Goal: Transaction & Acquisition: Purchase product/service

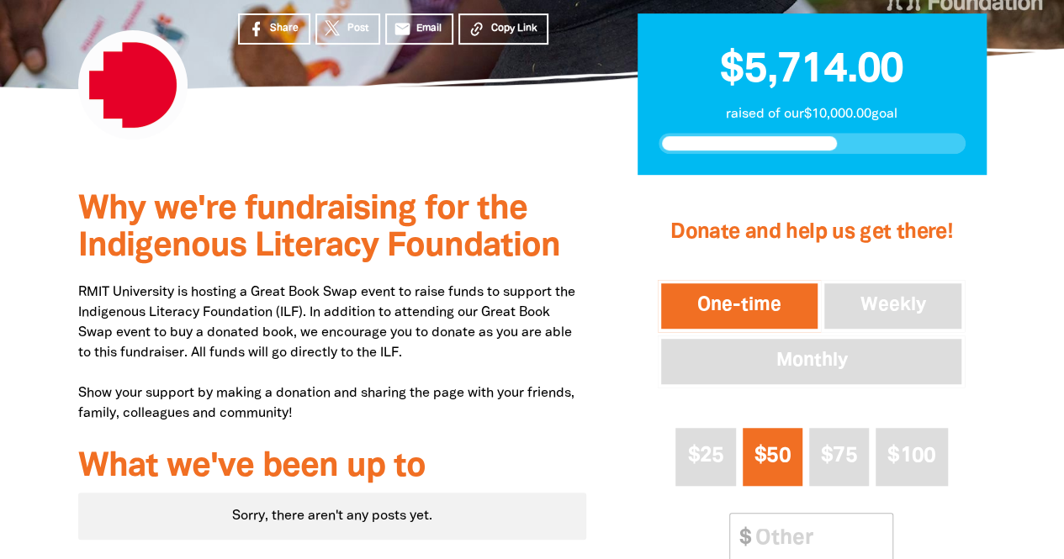
scroll to position [487, 0]
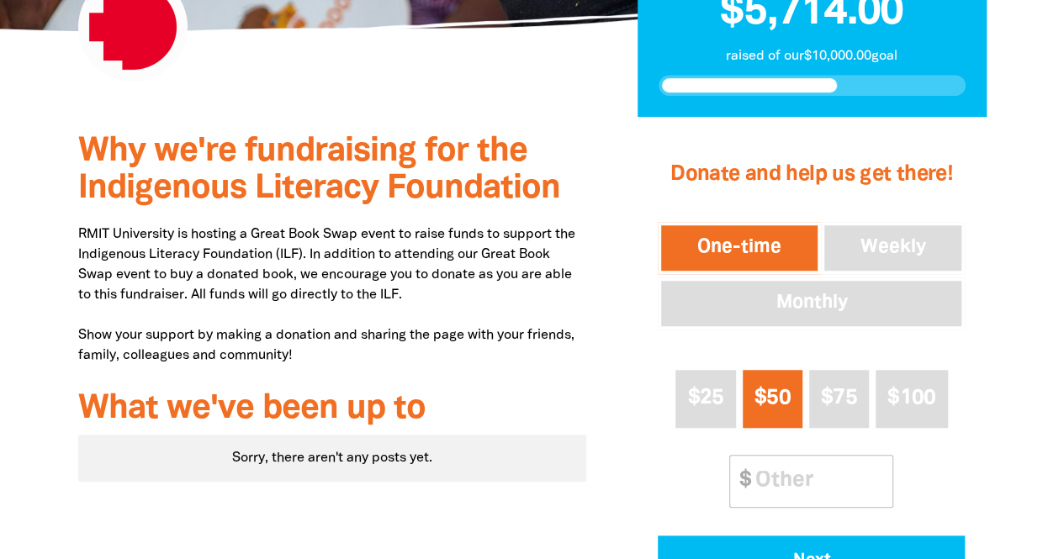
click at [730, 241] on button "One-time" at bounding box center [738, 248] width 163 height 52
click at [917, 405] on span "$100" at bounding box center [911, 397] width 48 height 19
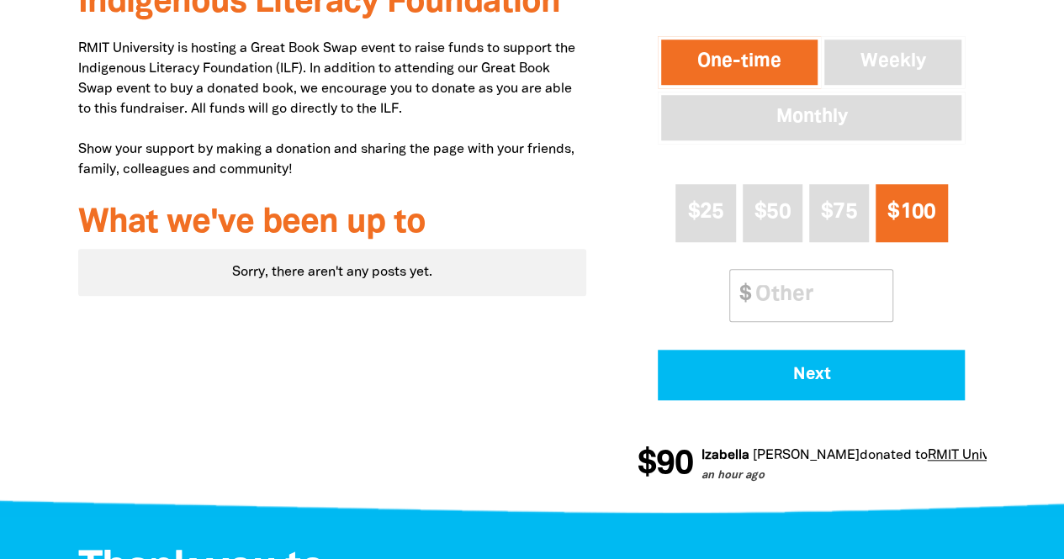
scroll to position [674, 0]
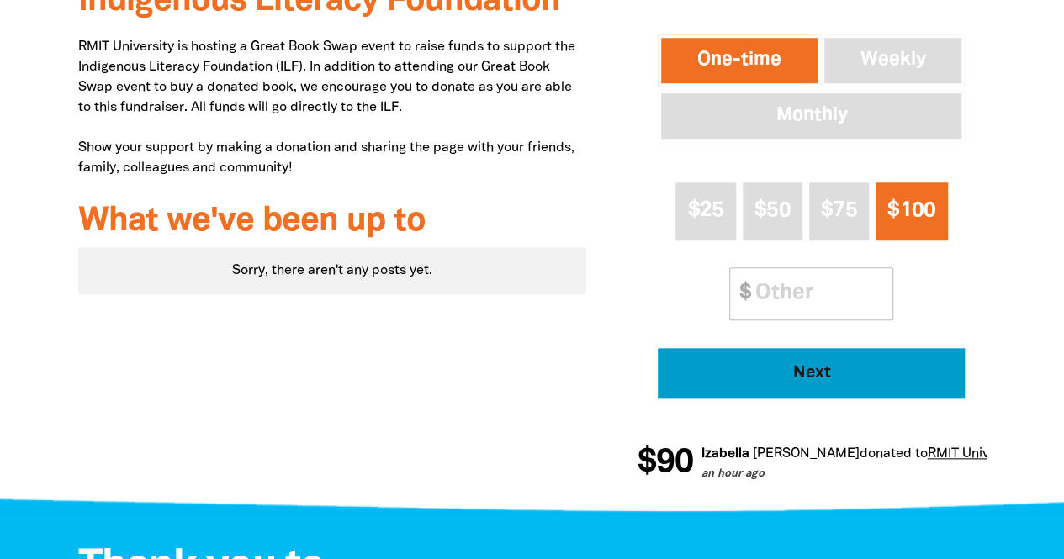
click at [789, 382] on button "Next" at bounding box center [810, 373] width 307 height 50
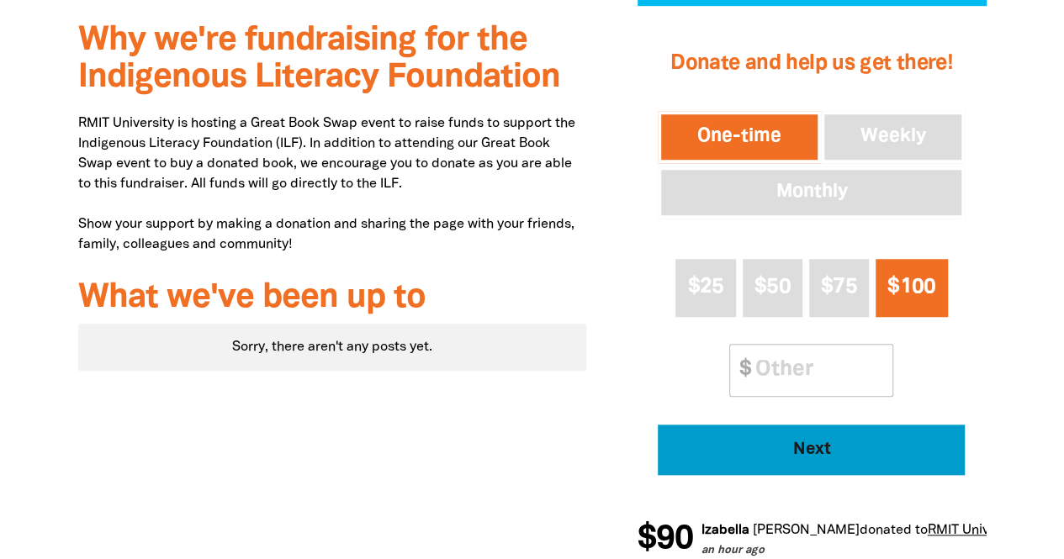
select select "AU"
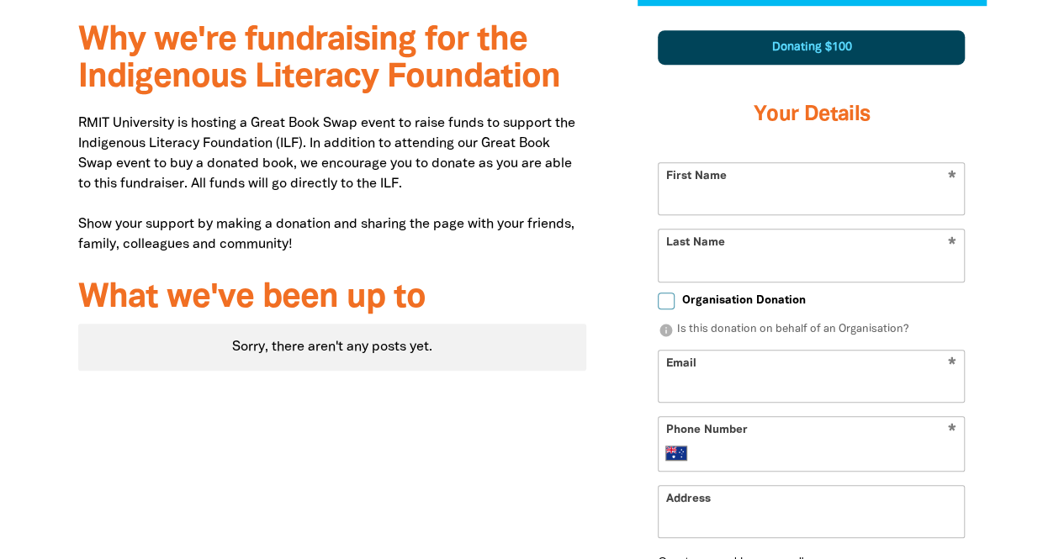
scroll to position [590, 0]
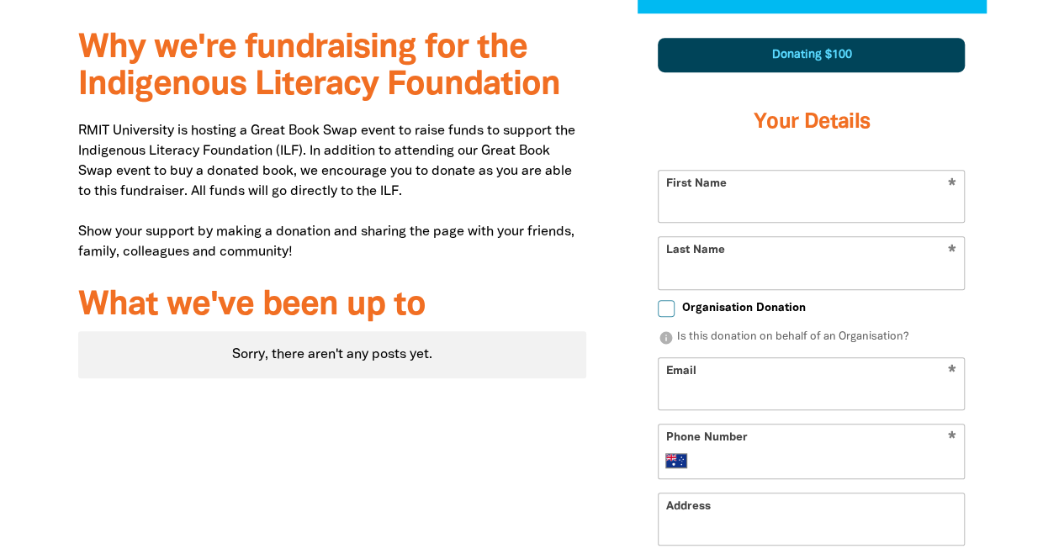
click at [757, 210] on input "First Name" at bounding box center [810, 196] width 305 height 51
type input "[PERSON_NAME]"
type input "[EMAIL_ADDRESS][DOMAIN_NAME]"
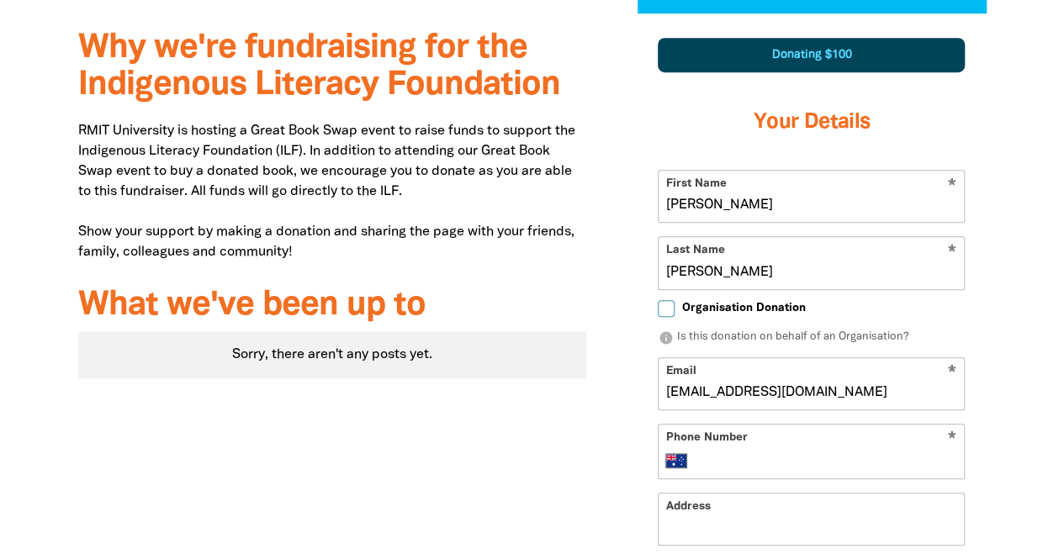
type input "0417 056 722"
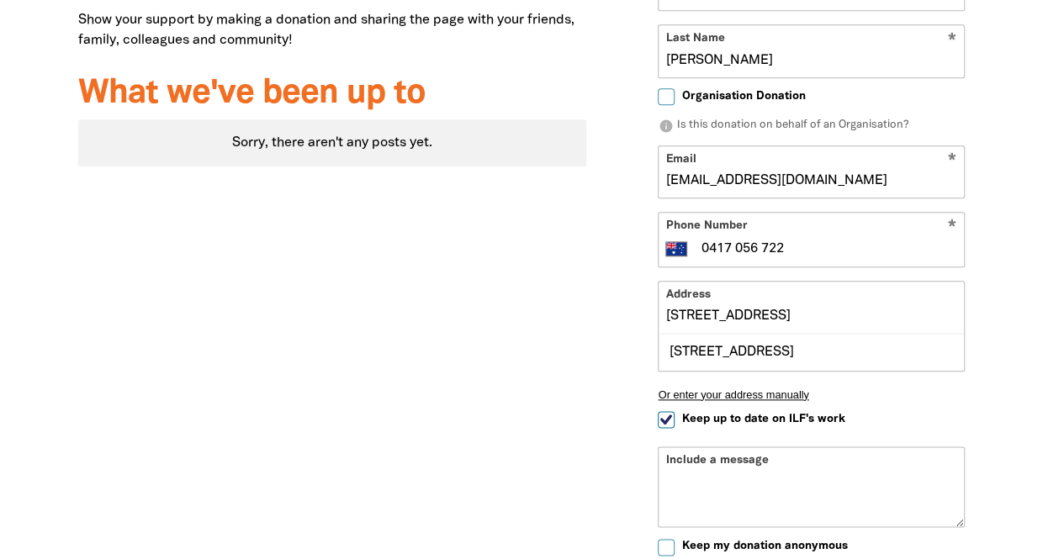
scroll to position [809, 0]
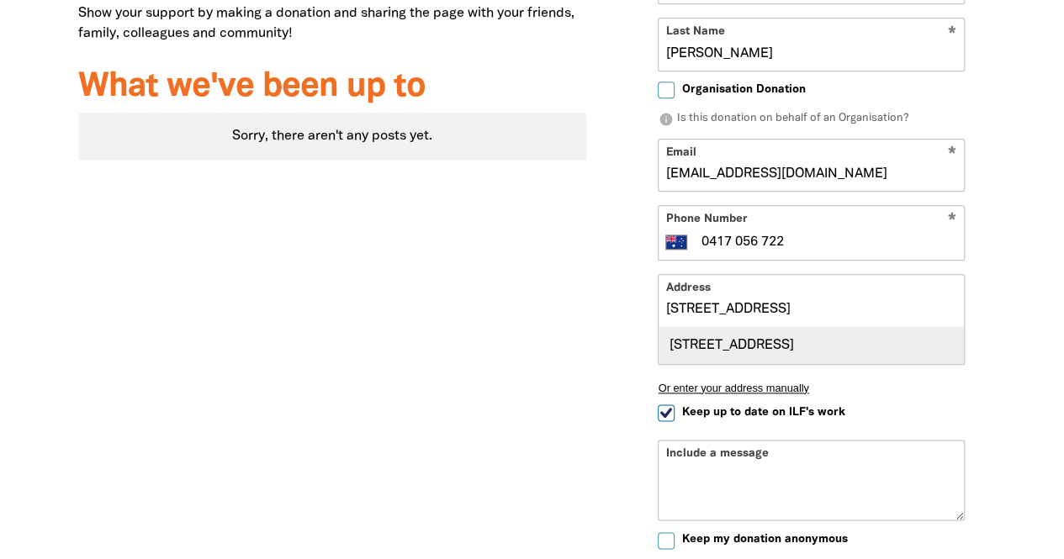
click at [927, 352] on div "[STREET_ADDRESS]" at bounding box center [810, 345] width 305 height 36
type input "[STREET_ADDRESS]"
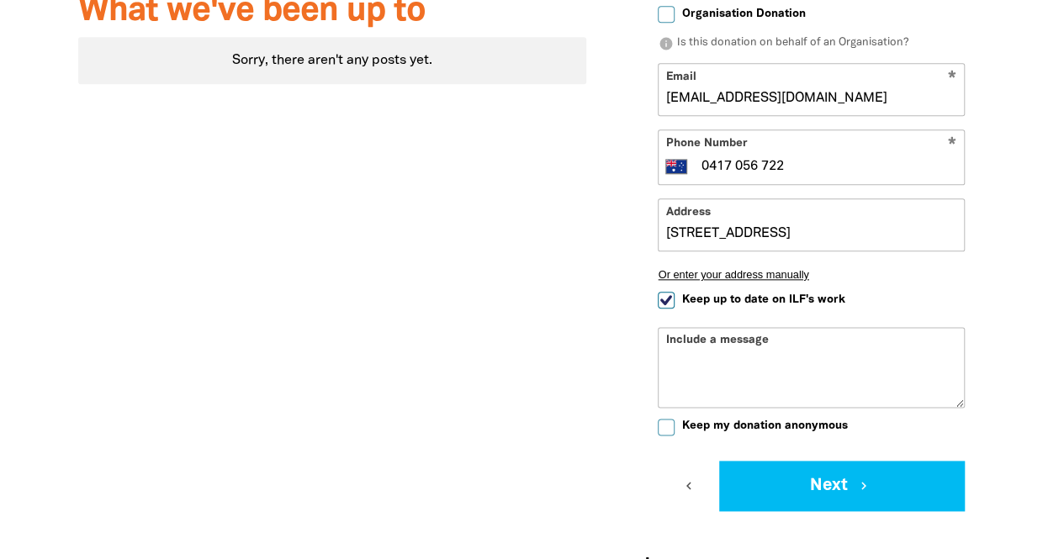
scroll to position [891, 0]
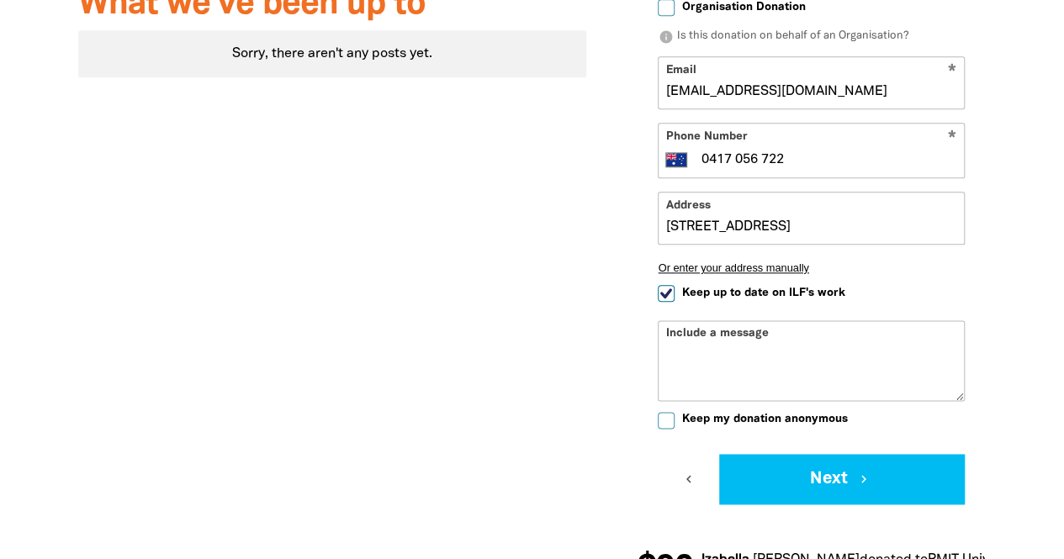
click at [661, 288] on input "Keep up to date on ILF's work" at bounding box center [665, 293] width 17 height 17
checkbox input "false"
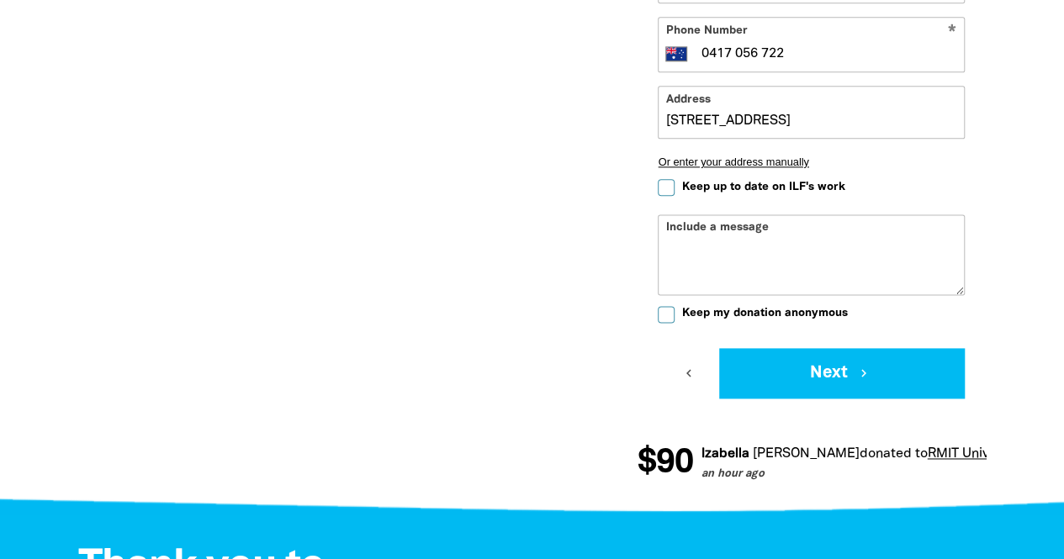
scroll to position [1000, 0]
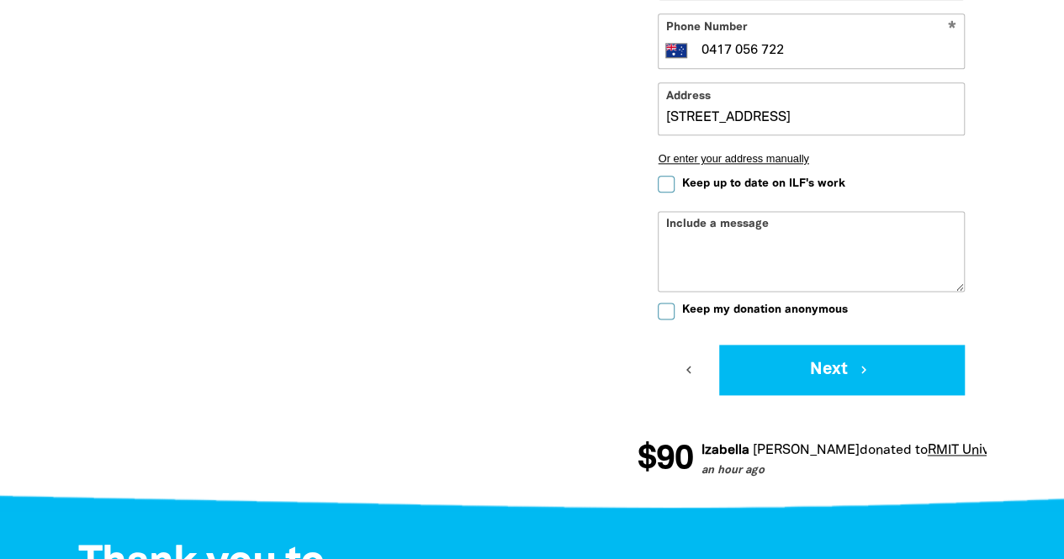
click at [666, 311] on input "Keep my donation anonymous" at bounding box center [665, 311] width 17 height 17
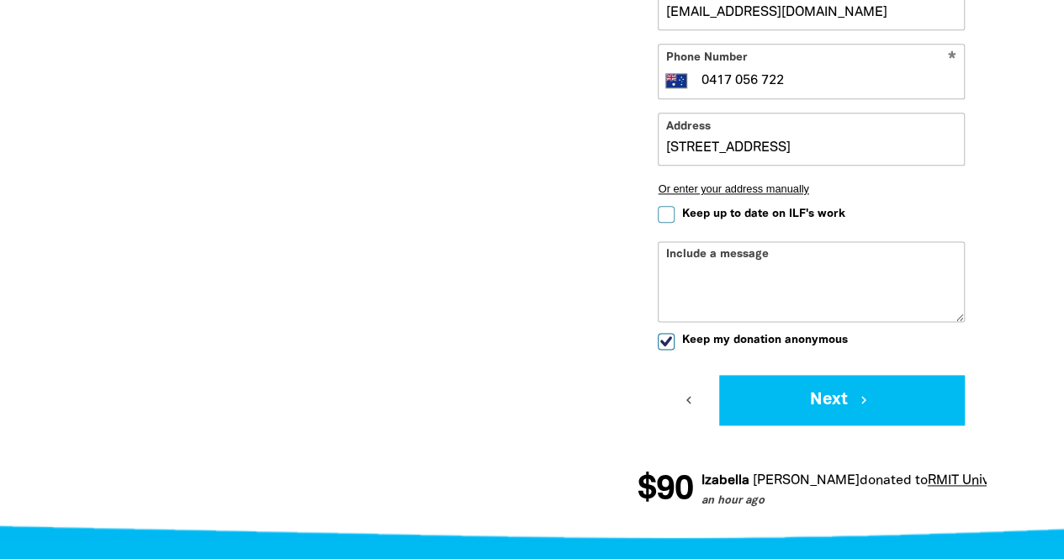
scroll to position [976, 0]
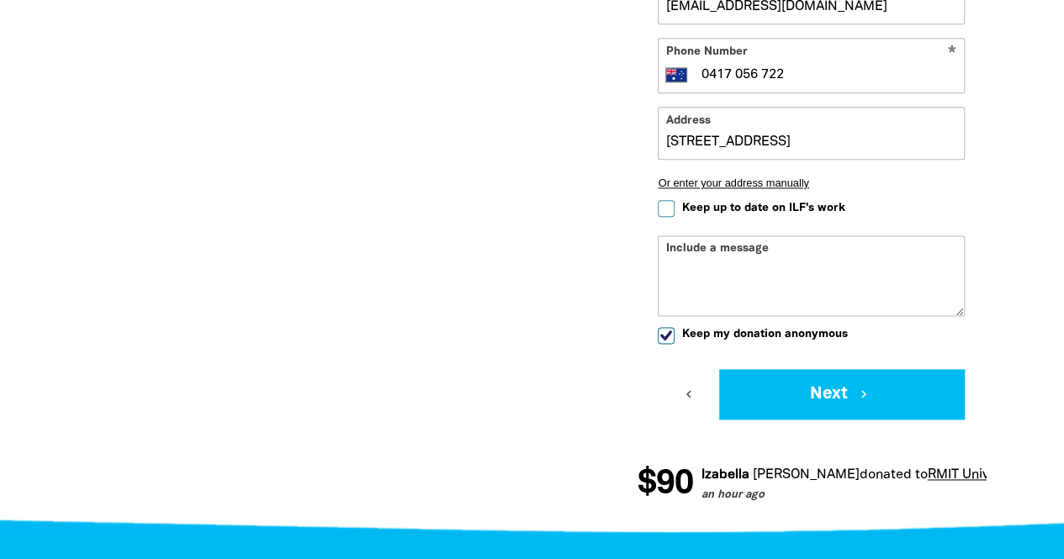
click at [665, 334] on input "Keep my donation anonymous" at bounding box center [665, 335] width 17 height 17
checkbox input "false"
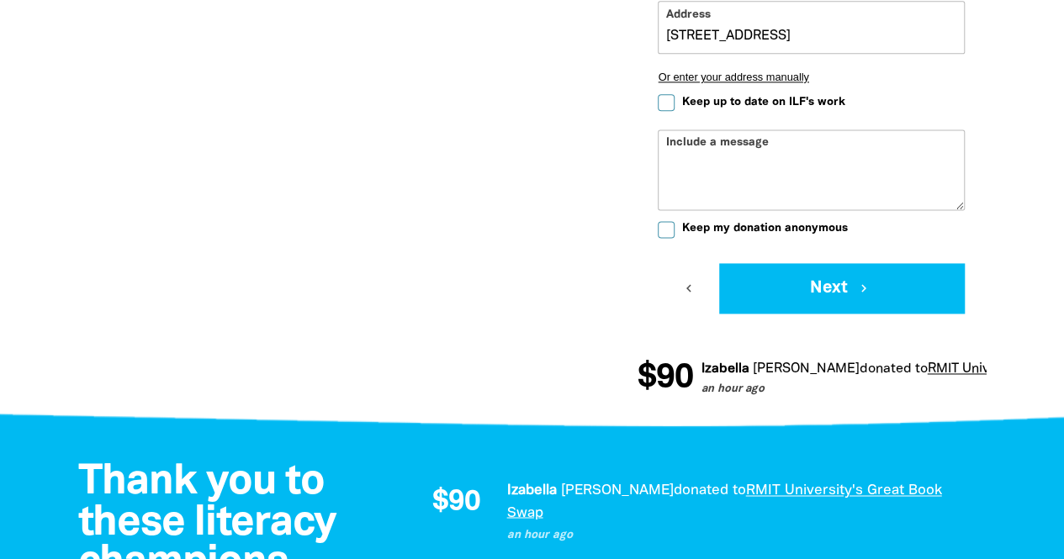
scroll to position [1087, 0]
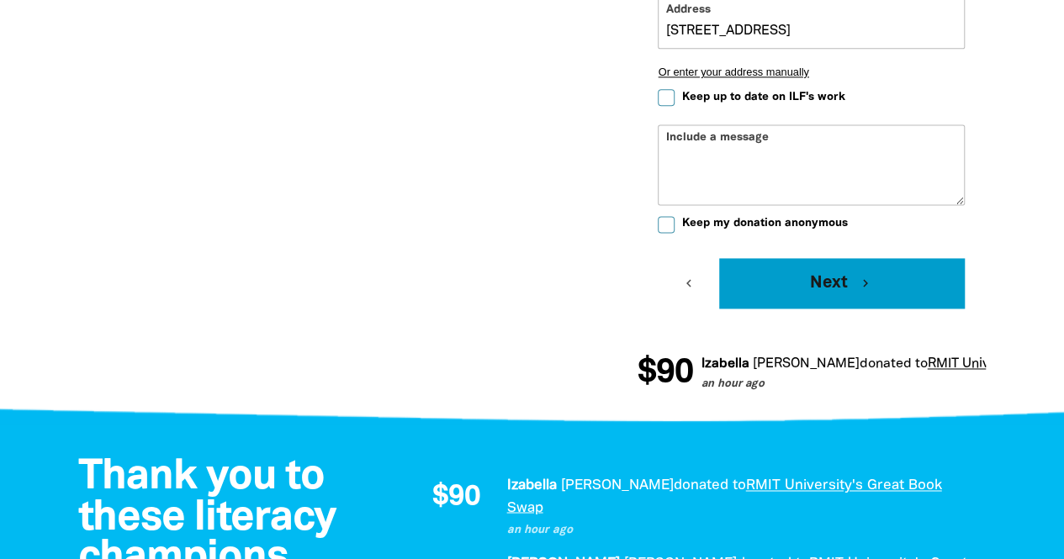
click at [827, 290] on button "Next chevron_right" at bounding box center [841, 283] width 245 height 50
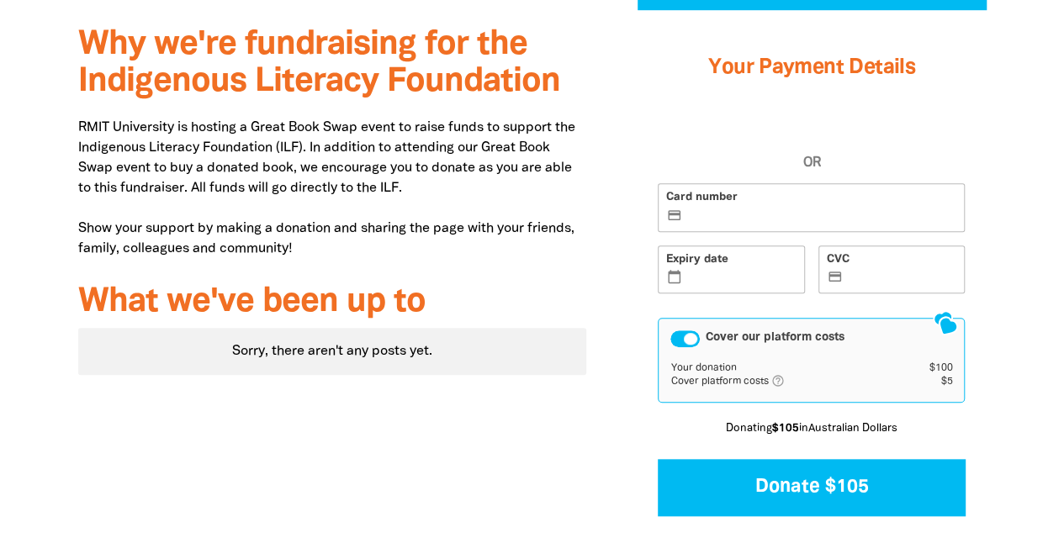
scroll to position [589, 0]
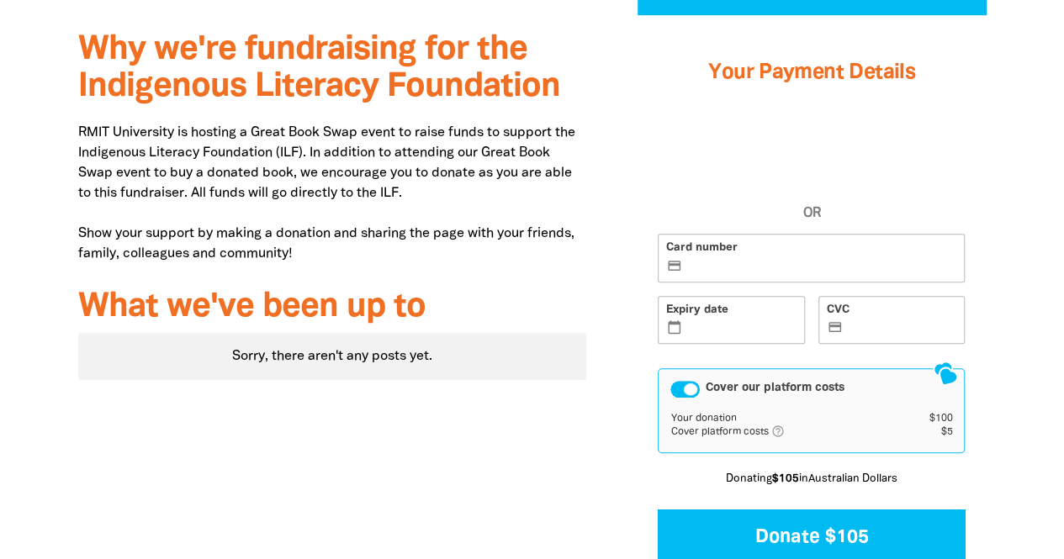
click at [723, 254] on label "Card number credit_card" at bounding box center [810, 258] width 307 height 49
click at [723, 259] on input "Card number credit_card" at bounding box center [820, 259] width 271 height 1
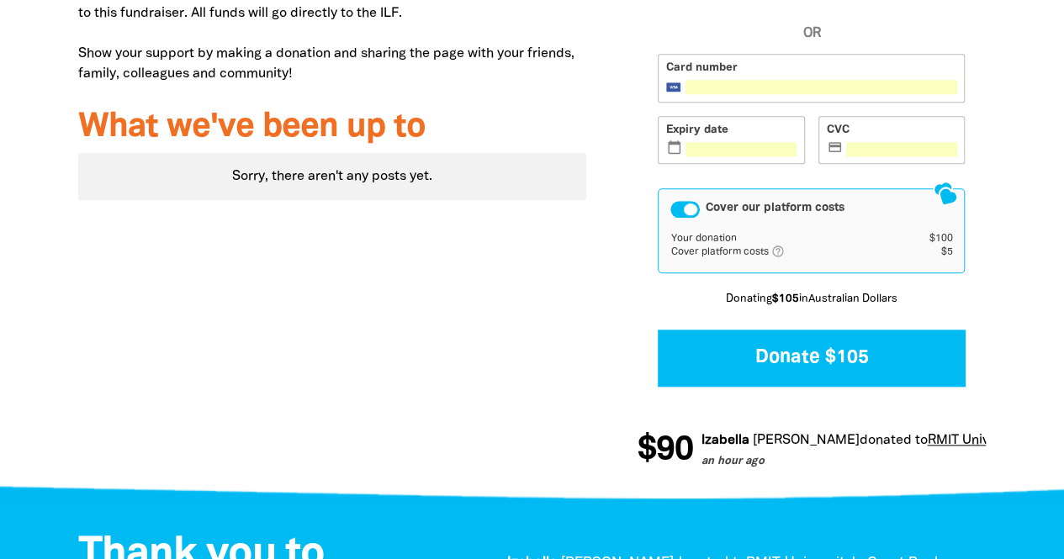
scroll to position [773, 0]
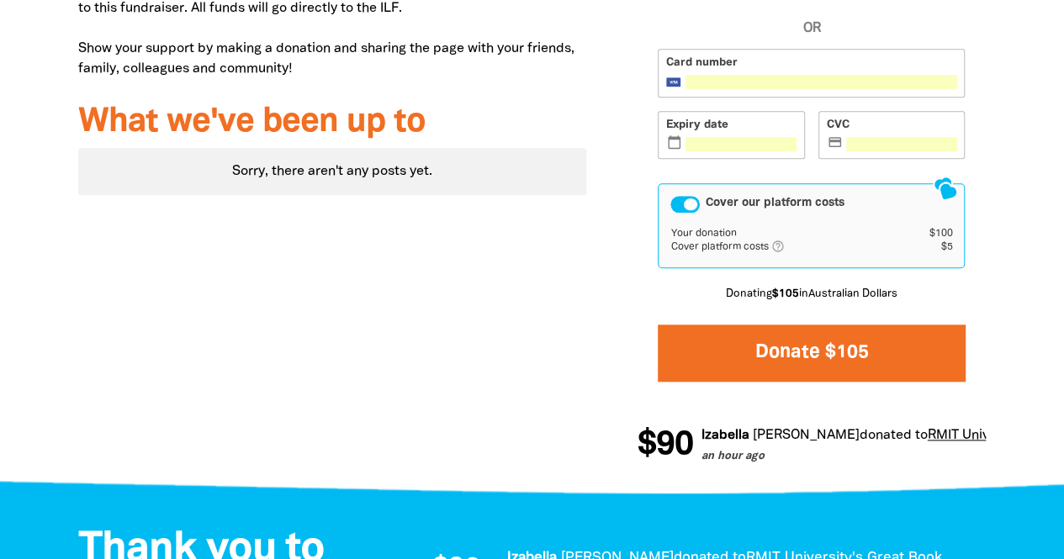
click at [837, 351] on button "Donate $105" at bounding box center [810, 353] width 307 height 56
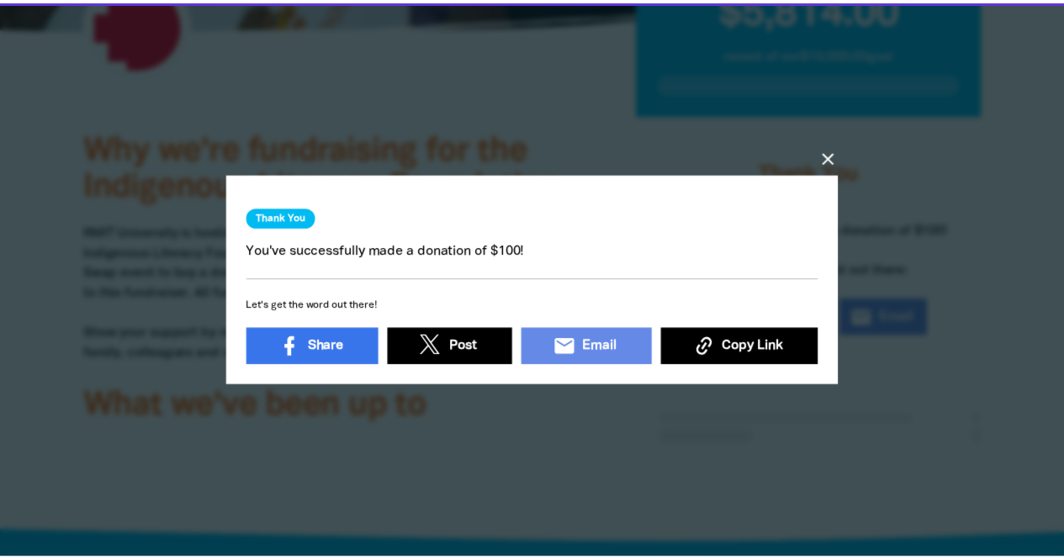
scroll to position [488, 0]
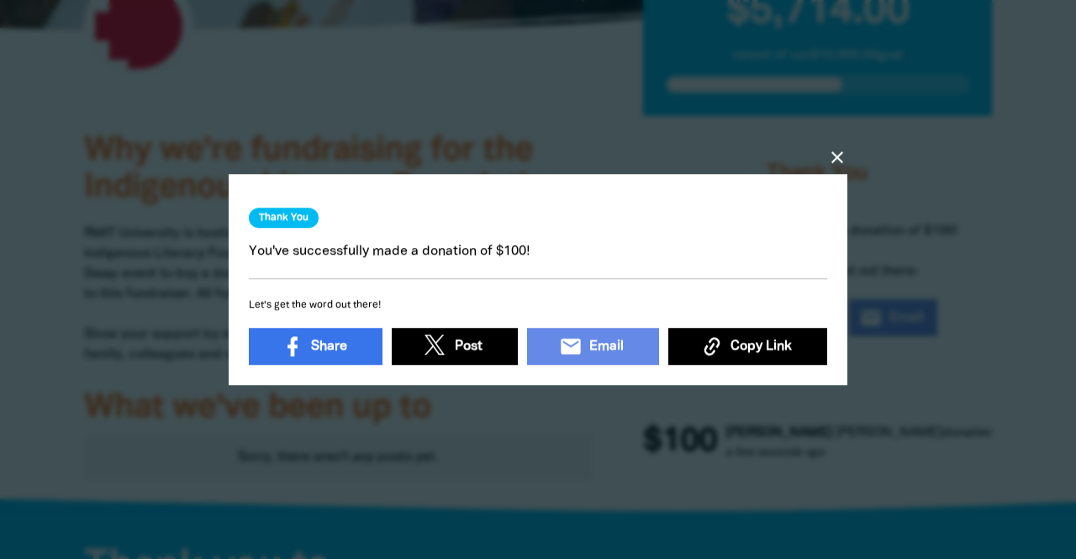
click at [839, 149] on icon "close" at bounding box center [837, 157] width 20 height 20
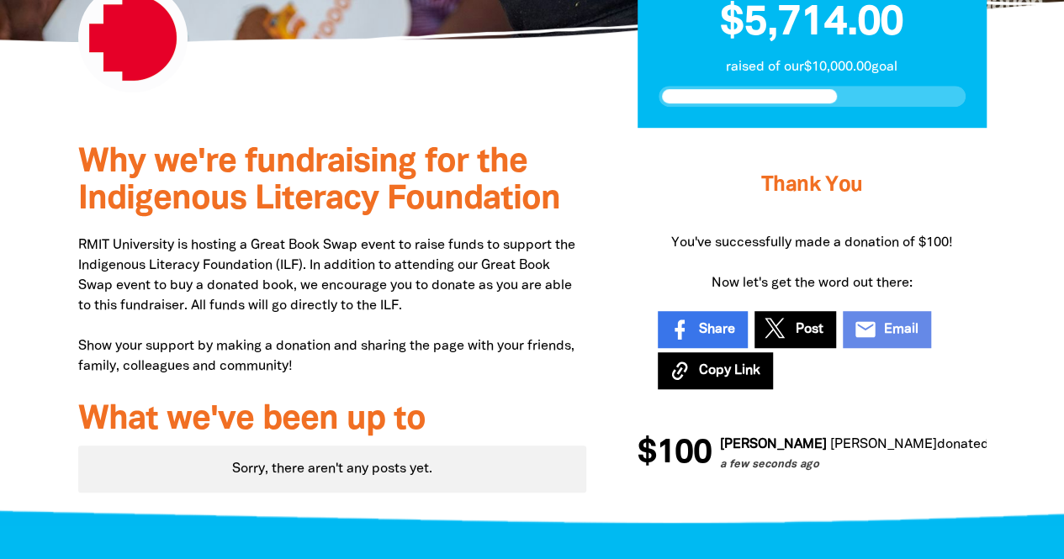
scroll to position [477, 0]
